Goal: Task Accomplishment & Management: Use online tool/utility

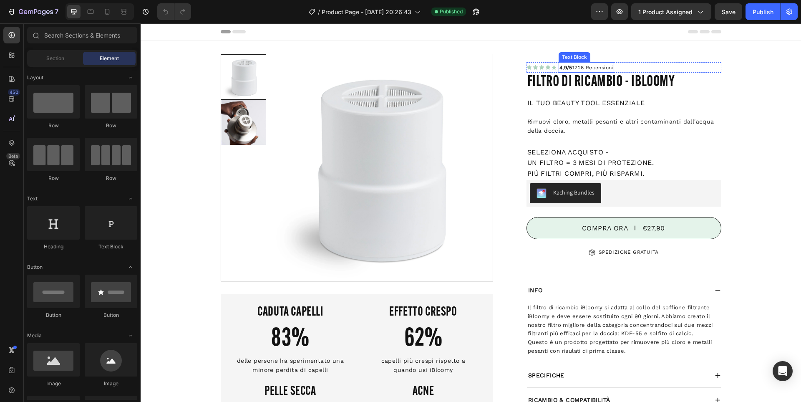
click at [577, 66] on p "4,9/5 1228 Recensioni" at bounding box center [587, 68] width 54 height 8
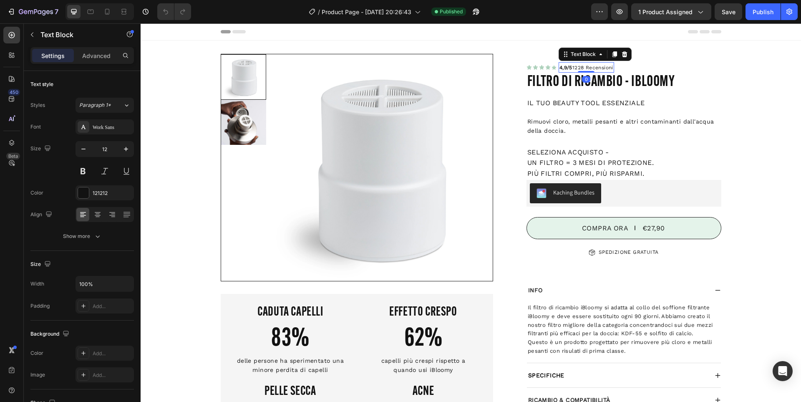
click at [582, 67] on p "4,9/5 1228 Recensioni" at bounding box center [587, 68] width 54 height 8
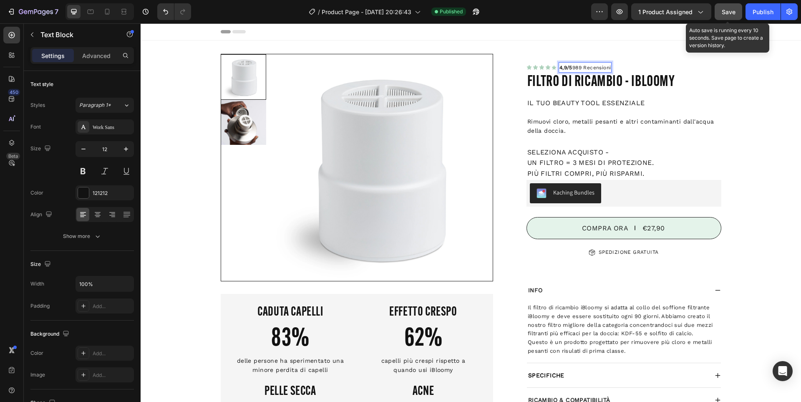
click at [737, 5] on button "Save" at bounding box center [729, 11] width 28 height 17
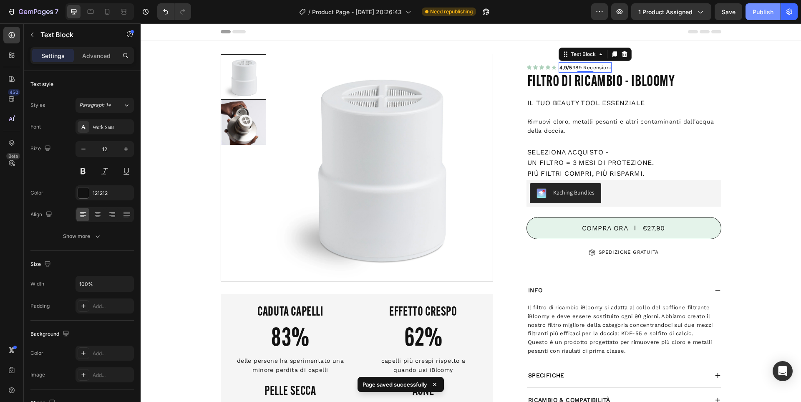
click at [755, 10] on div "Publish" at bounding box center [763, 12] width 21 height 9
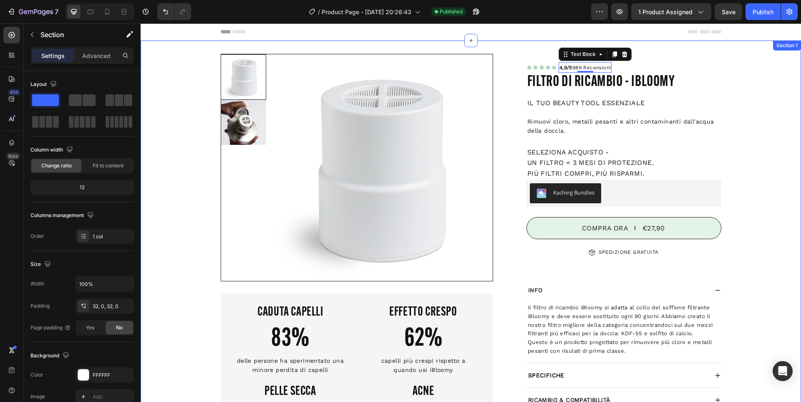
click at [752, 100] on div "Product Images CADUTA CAPELLI Heading 83% Heading delle persone ha sperimentato…" at bounding box center [471, 261] width 661 height 414
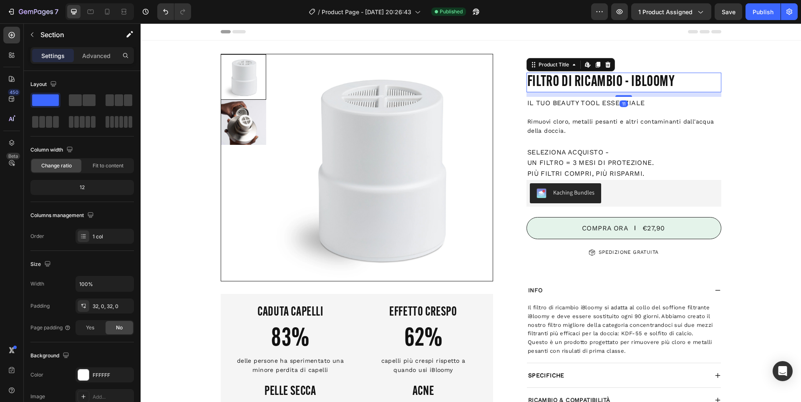
click at [636, 83] on h2 "Filtro di Ricambio - iBloomy" at bounding box center [624, 83] width 195 height 20
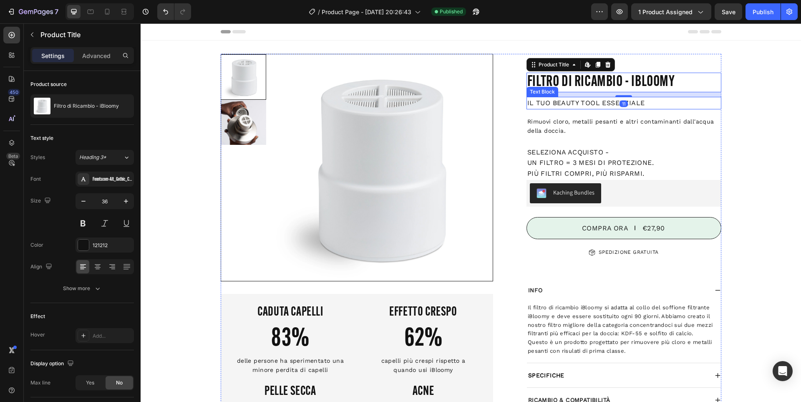
click at [742, 96] on div "Product Images CADUTA CAPELLI Heading 83% Heading delle persone ha sperimentato…" at bounding box center [471, 261] width 661 height 414
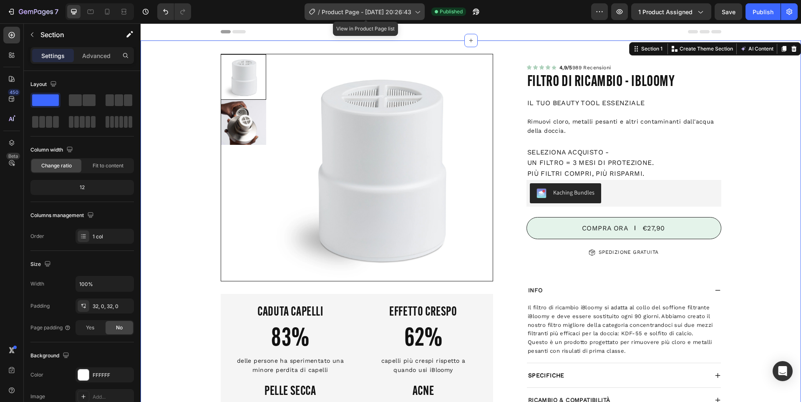
click at [361, 16] on span "Product Page - [DATE] 20:26:43" at bounding box center [367, 12] width 90 height 9
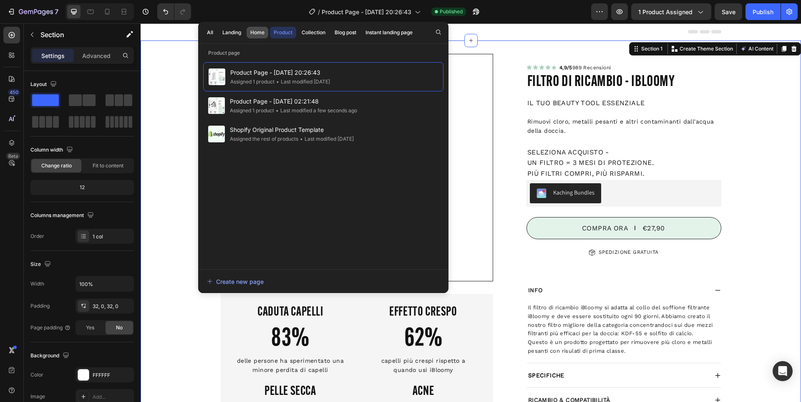
click at [255, 28] on button "Home" at bounding box center [258, 33] width 22 height 12
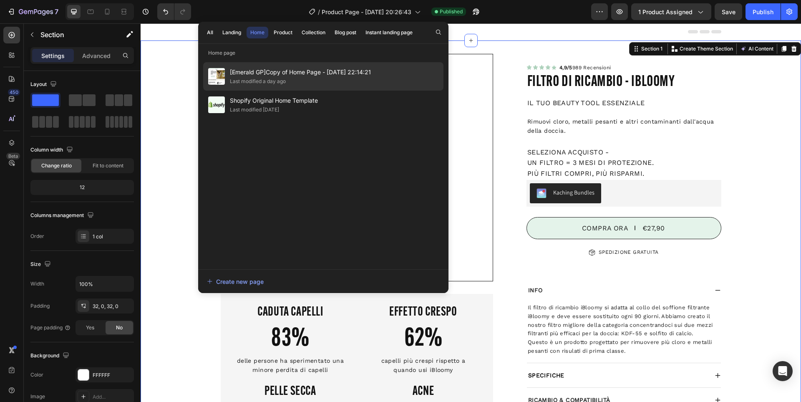
click at [317, 76] on span "[Emerald GP]Copy of Home Page - [DATE] 22:14:21" at bounding box center [300, 72] width 141 height 10
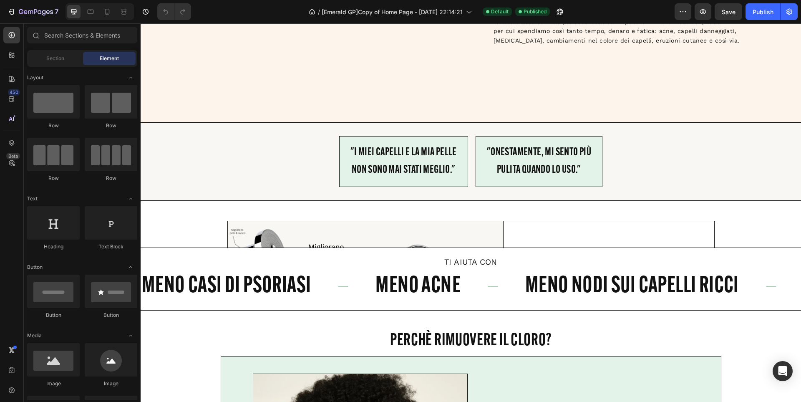
scroll to position [668, 0]
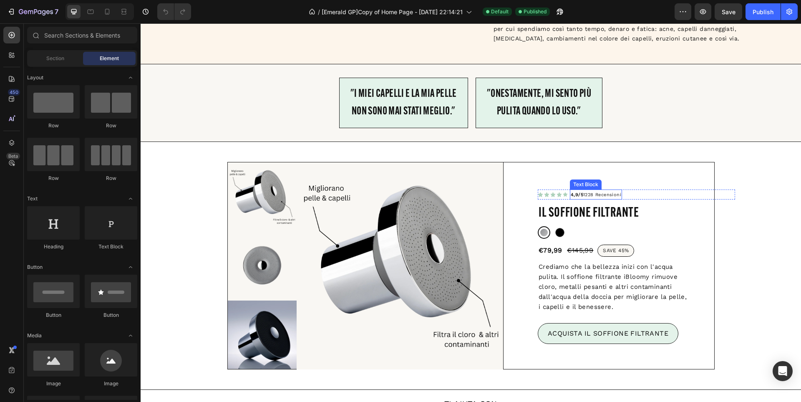
click at [590, 199] on p "4,9/5 1228 Recensioni" at bounding box center [596, 195] width 50 height 8
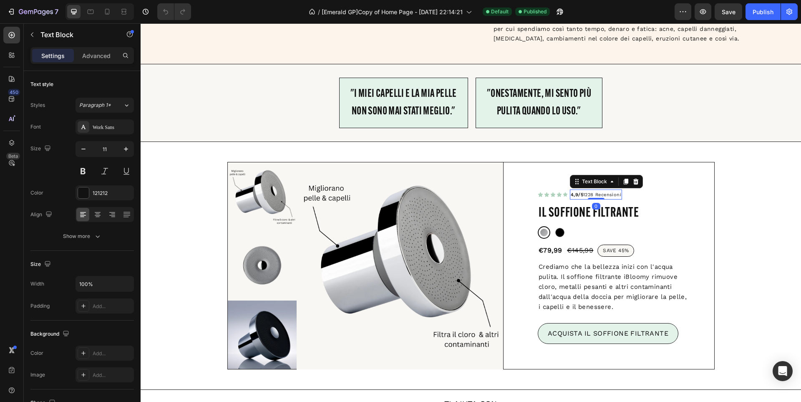
click at [591, 199] on p "4,9/5 1228 Recensioni" at bounding box center [596, 195] width 50 height 8
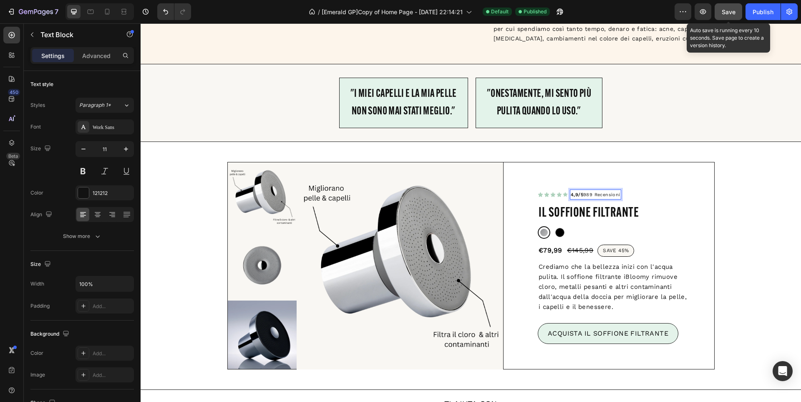
drag, startPoint x: 732, startPoint y: 10, endPoint x: 735, endPoint y: 19, distance: 9.8
click at [732, 10] on span "Save" at bounding box center [729, 11] width 14 height 7
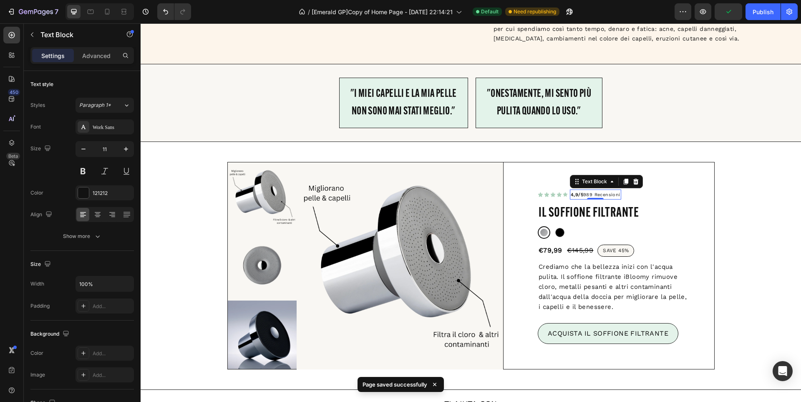
drag, startPoint x: 767, startPoint y: 11, endPoint x: 762, endPoint y: 21, distance: 11.6
click at [767, 11] on div "Publish" at bounding box center [763, 12] width 21 height 9
click at [715, 259] on div "Product Images Icon Icon Icon Icon Icon Icon List 4,9/5 989 Recensioni Text Blo…" at bounding box center [471, 265] width 501 height 221
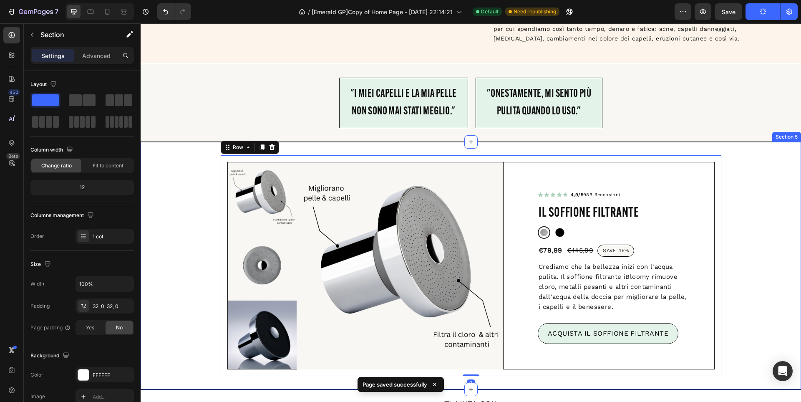
click at [738, 262] on div "Product Images Icon Icon Icon Icon Icon Icon List 4,9/5 989 Recensioni Text Blo…" at bounding box center [471, 265] width 661 height 221
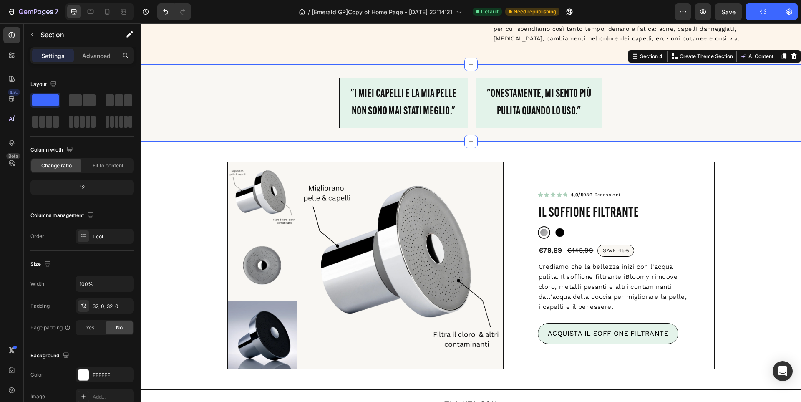
click at [180, 128] on div ""I miei capelli e la mia pelle non sono mai stati meglio." Text Block Row "Ones…" at bounding box center [471, 103] width 661 height 50
